Goal: Task Accomplishment & Management: Manage account settings

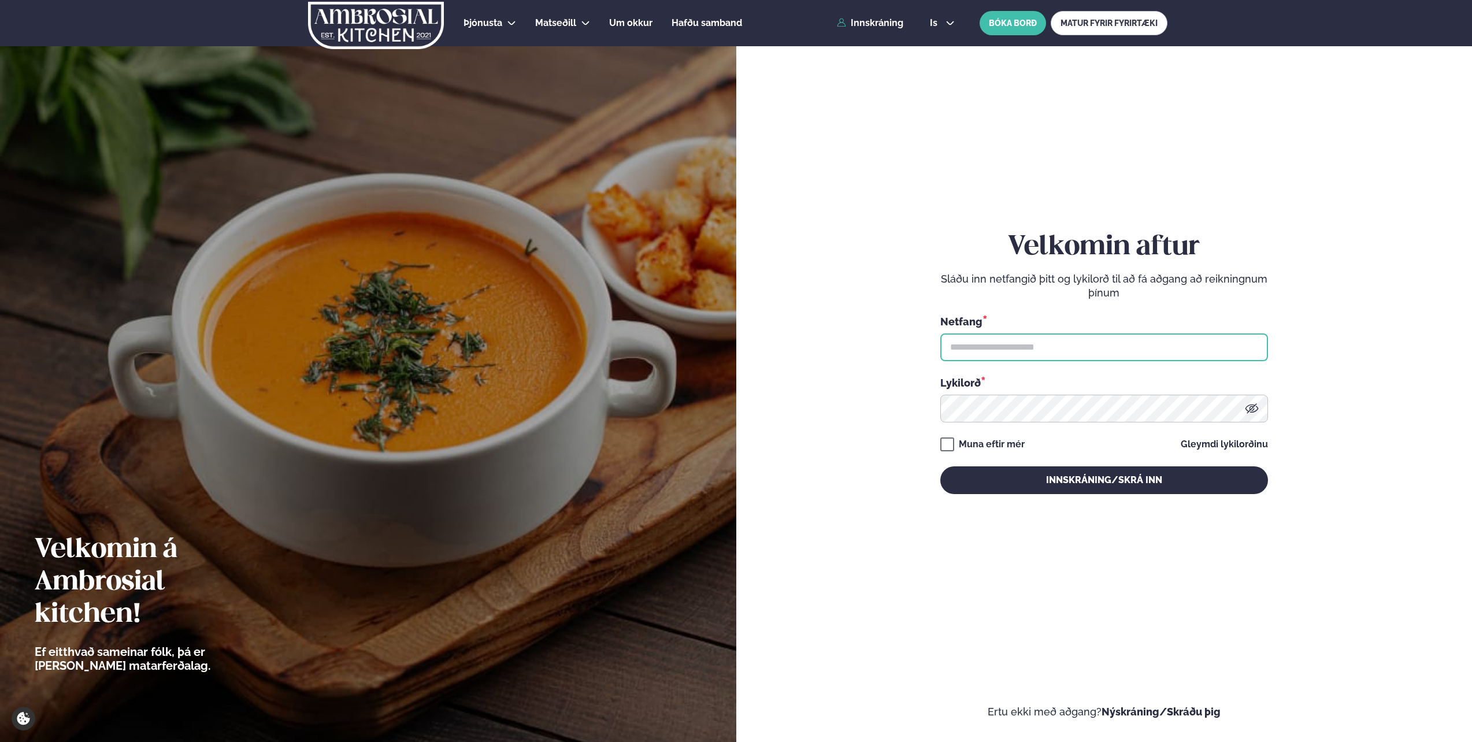
click at [1018, 349] on input "text" at bounding box center [1104, 347] width 328 height 28
type input "**********"
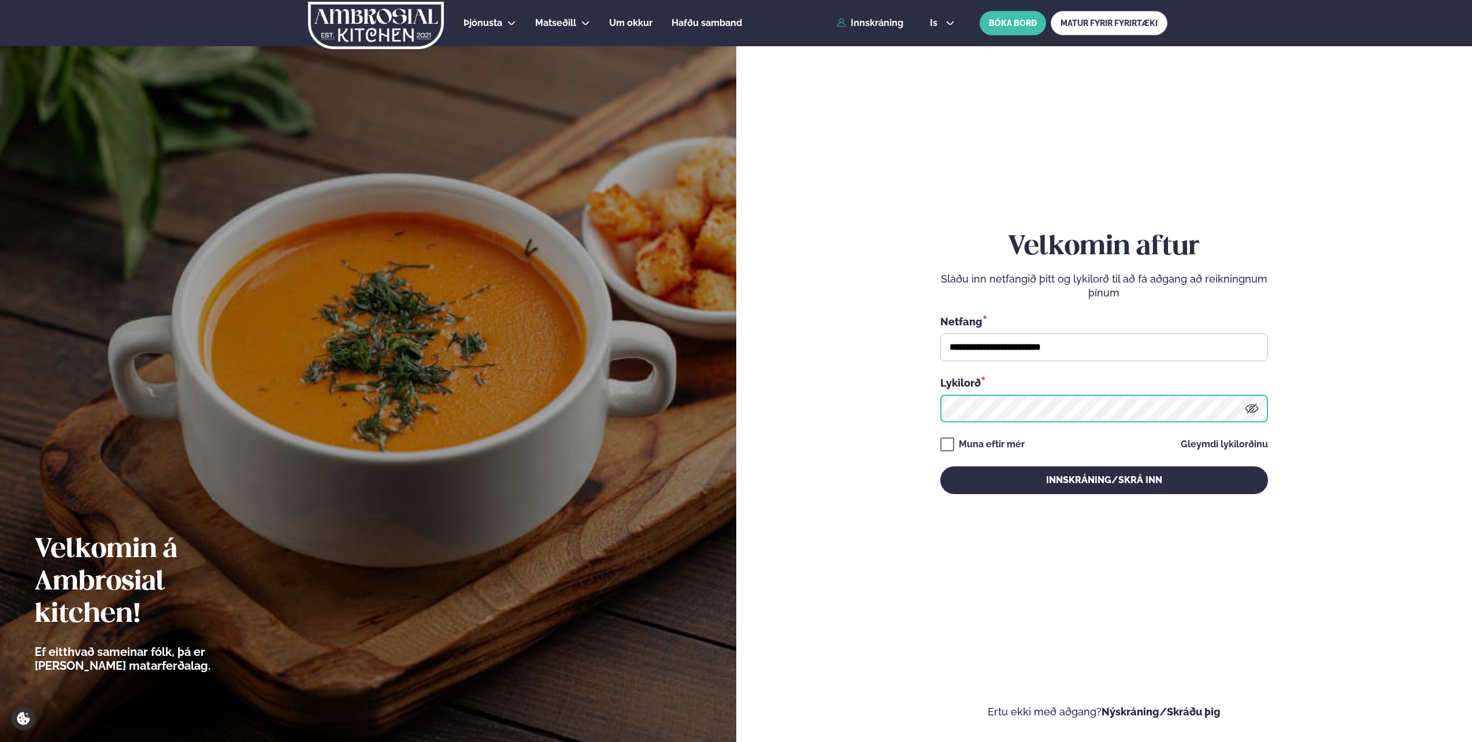
click at [940, 466] on button "Innskráning/Skrá inn" at bounding box center [1104, 480] width 328 height 28
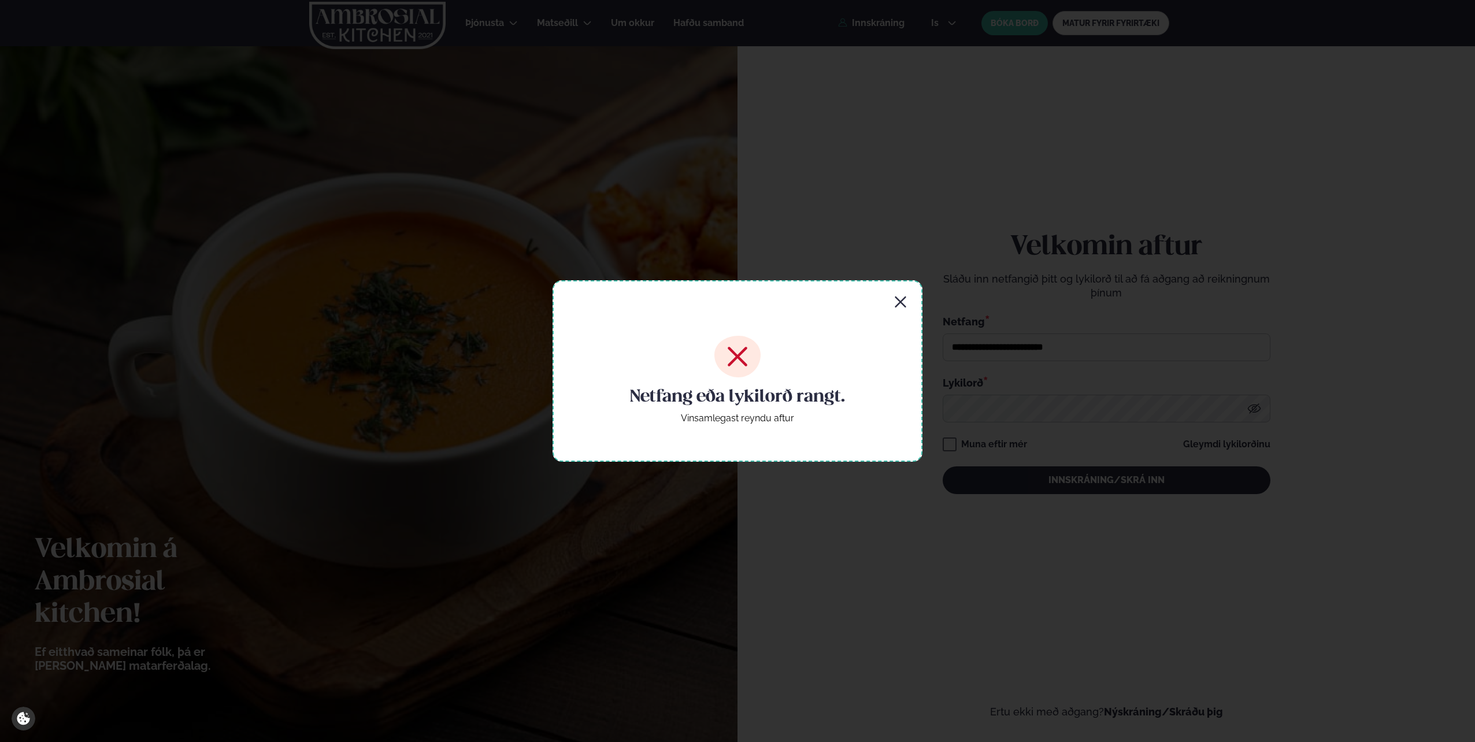
click at [899, 300] on icon "button" at bounding box center [900, 301] width 11 height 11
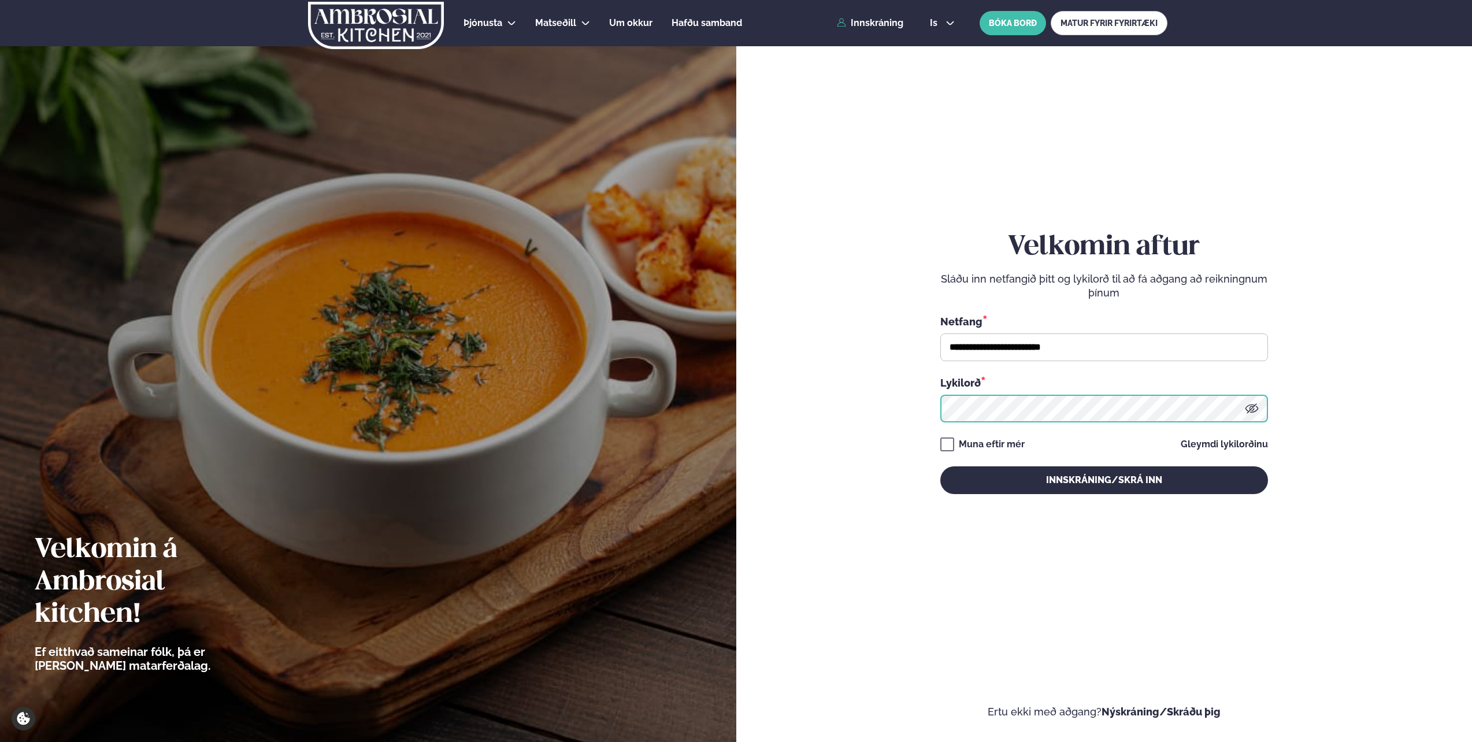
click at [940, 466] on button "Innskráning/Skrá inn" at bounding box center [1104, 480] width 328 height 28
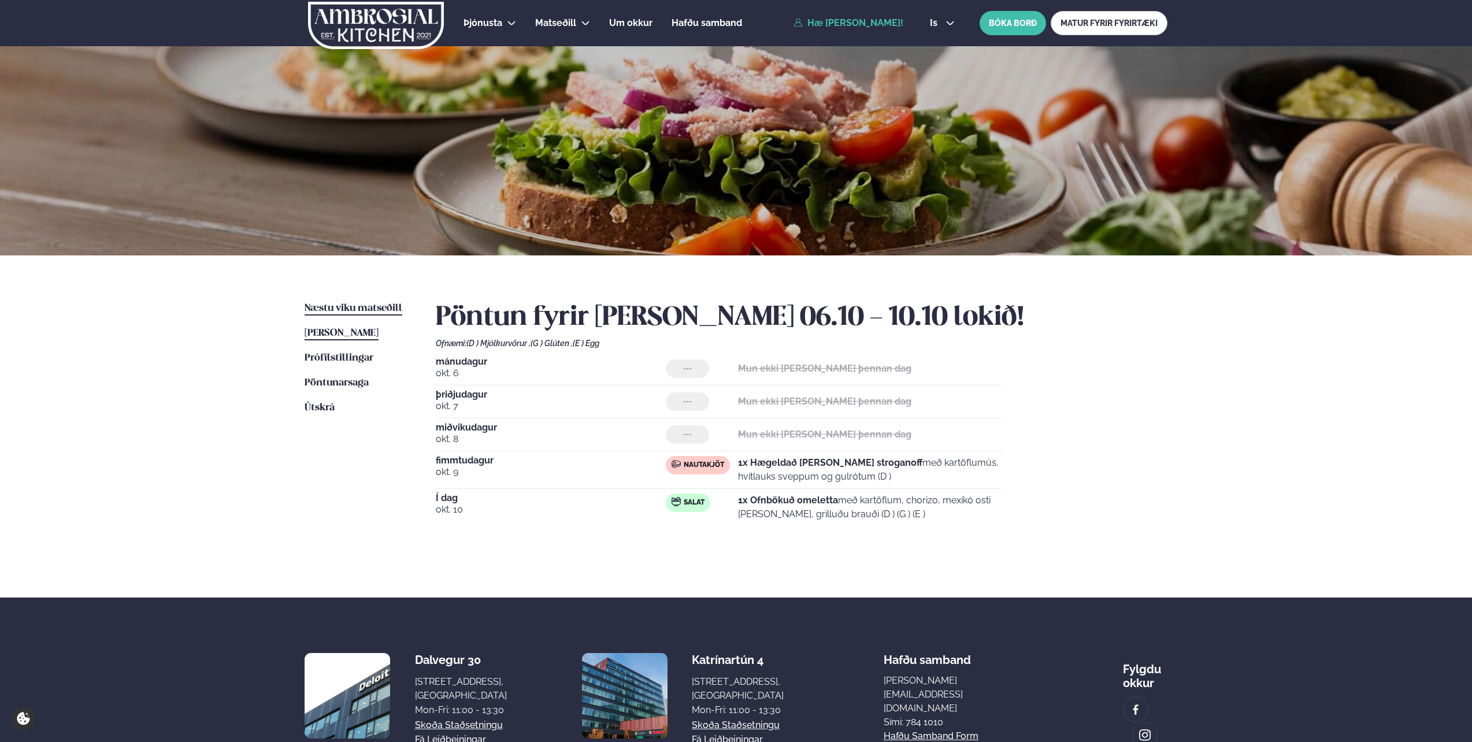
click at [355, 310] on span "Næstu viku matseðill" at bounding box center [354, 308] width 98 height 10
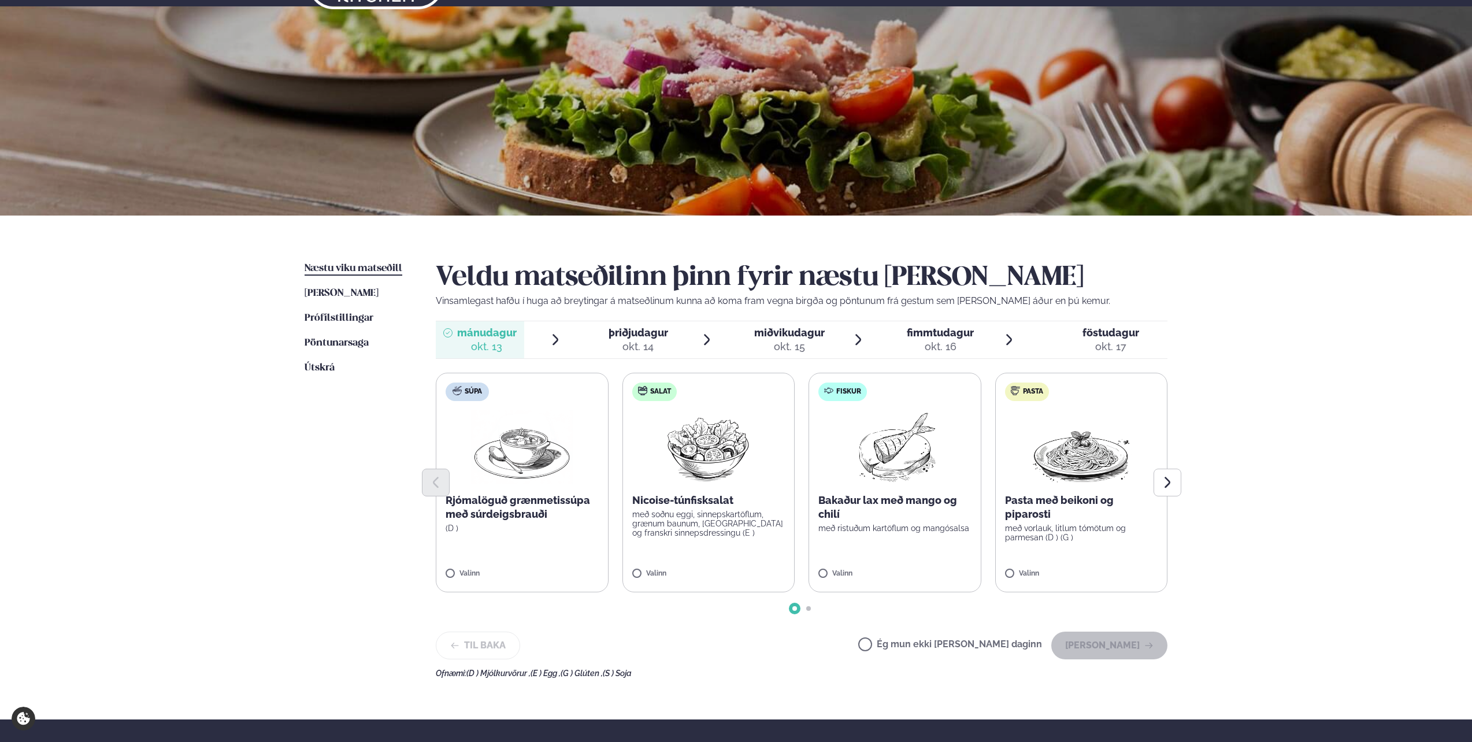
scroll to position [58, 0]
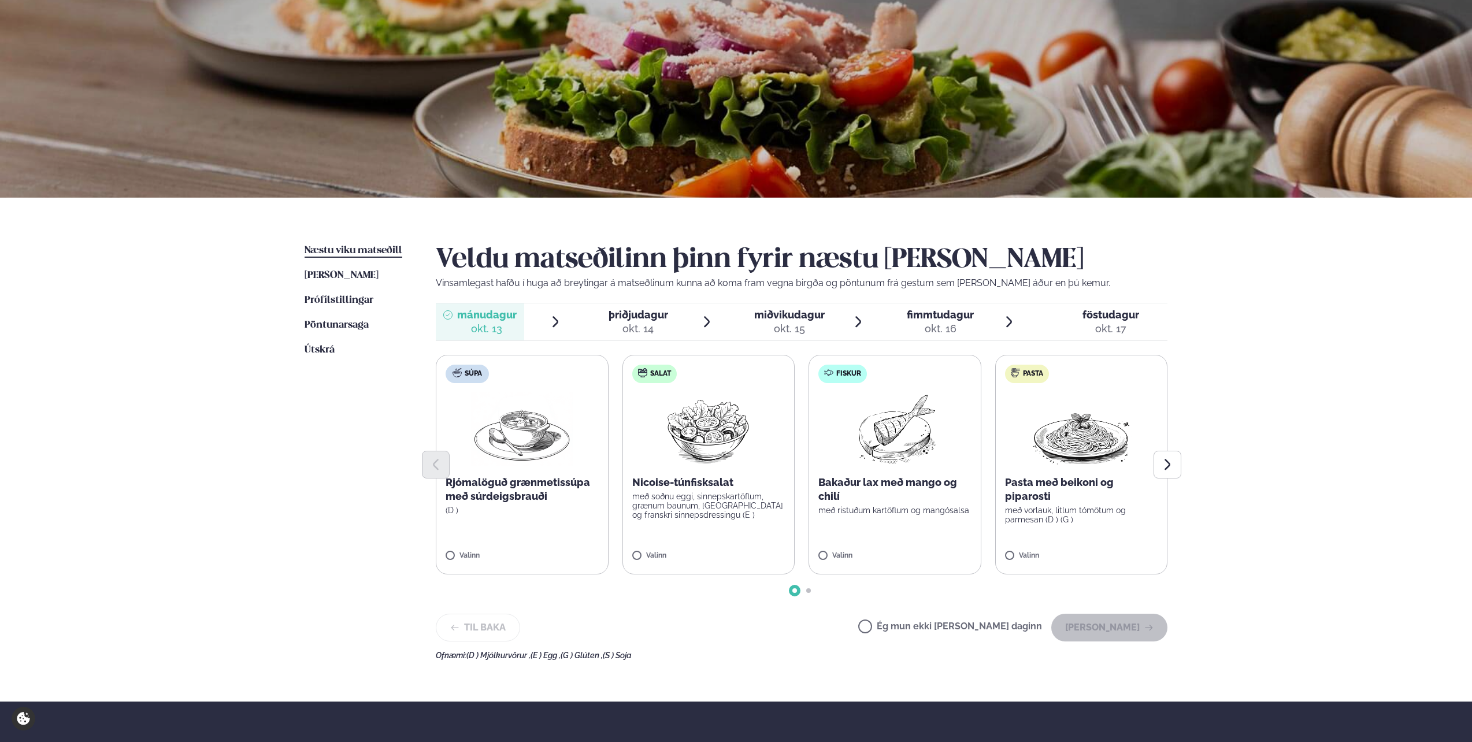
click at [734, 482] on p "Nicoise-túnfisksalat" at bounding box center [708, 483] width 153 height 14
